Goal: Check status: Check status

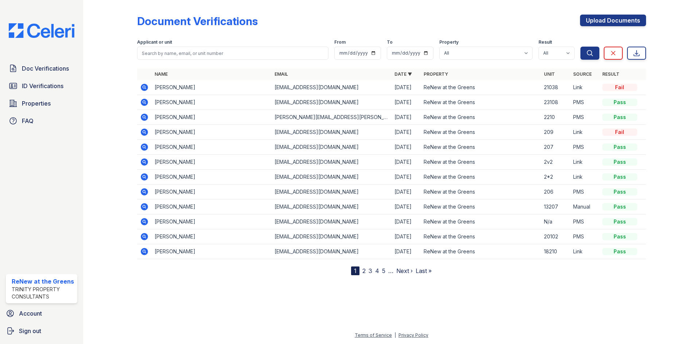
click at [143, 89] on icon at bounding box center [144, 87] width 7 height 7
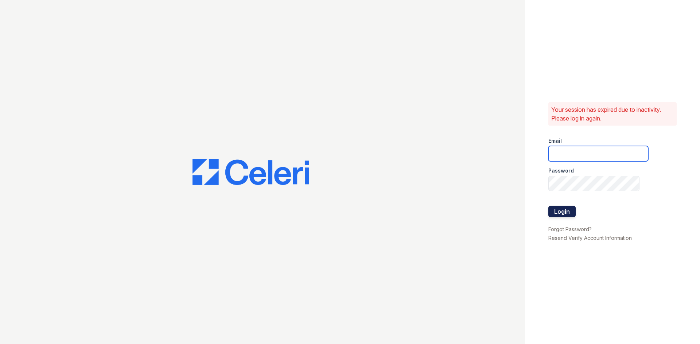
type input "[EMAIL_ADDRESS][DOMAIN_NAME]"
click at [565, 217] on button "Login" at bounding box center [561, 212] width 27 height 12
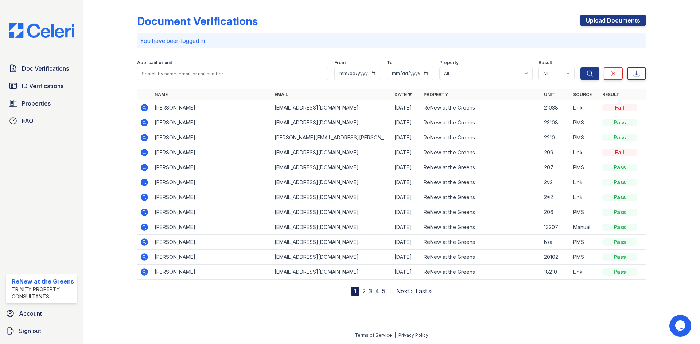
click at [149, 108] on td at bounding box center [144, 108] width 15 height 15
click at [146, 108] on icon at bounding box center [144, 107] width 7 height 7
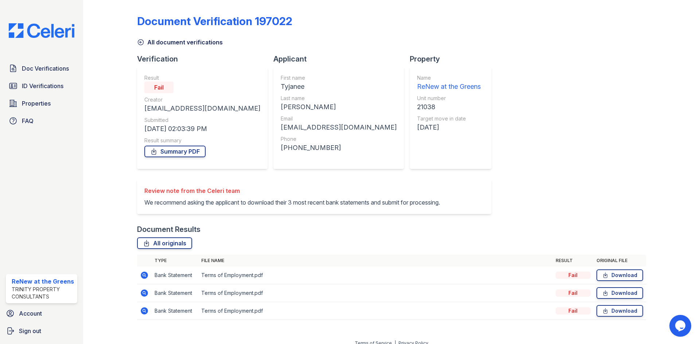
scroll to position [17, 0]
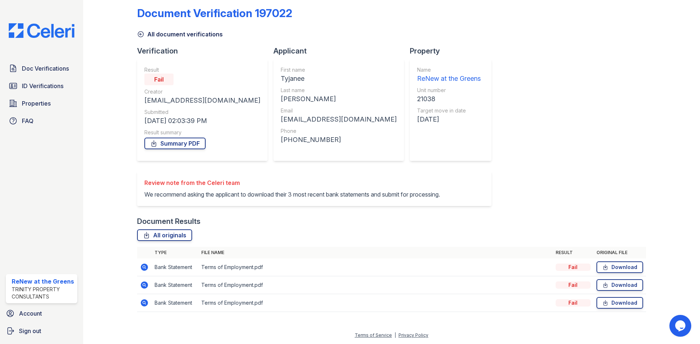
click at [145, 264] on icon at bounding box center [144, 267] width 7 height 7
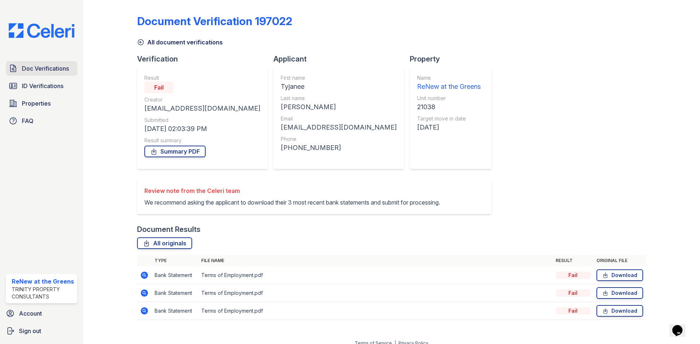
click at [41, 65] on span "Doc Verifications" at bounding box center [45, 68] width 47 height 9
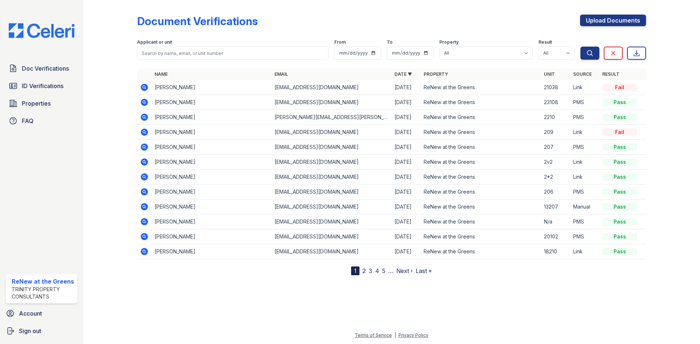
click at [124, 35] on div at bounding box center [116, 139] width 42 height 273
click at [29, 82] on span "ID Verifications" at bounding box center [43, 86] width 42 height 9
